Goal: Task Accomplishment & Management: Complete application form

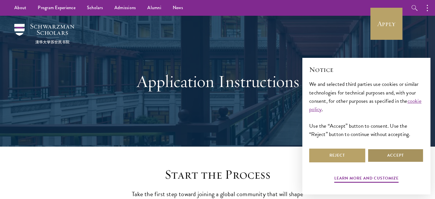
click at [410, 157] on button "Accept" at bounding box center [396, 156] width 56 height 14
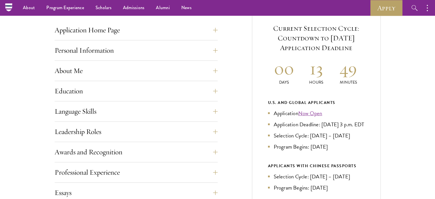
scroll to position [224, 0]
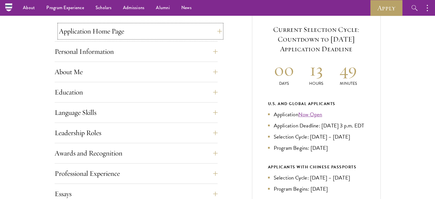
click at [133, 35] on button "Application Home Page" at bounding box center [140, 31] width 163 height 14
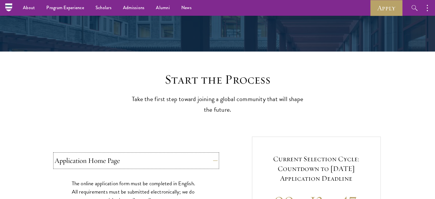
scroll to position [0, 0]
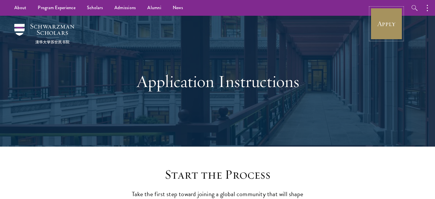
click at [391, 15] on link "Apply" at bounding box center [387, 24] width 32 height 32
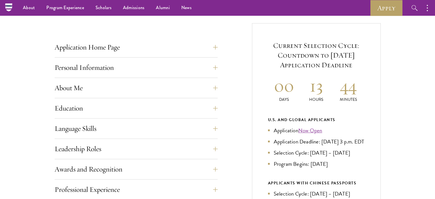
scroll to position [207, 0]
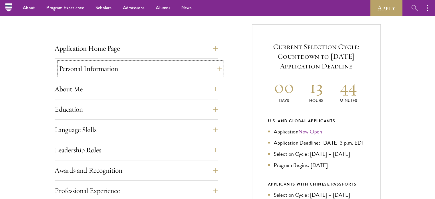
click at [178, 72] on button "Personal Information" at bounding box center [140, 69] width 163 height 14
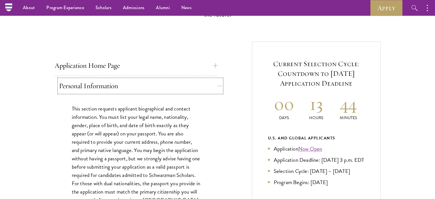
scroll to position [190, 0]
click at [164, 88] on button "Personal Information" at bounding box center [140, 86] width 163 height 14
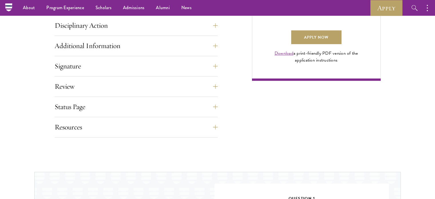
scroll to position [432, 0]
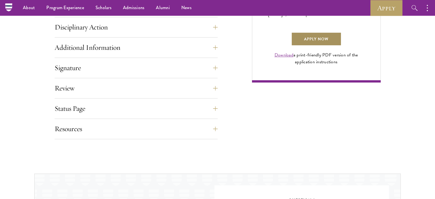
click at [305, 44] on link "Apply Now" at bounding box center [316, 39] width 50 height 14
